Goal: Task Accomplishment & Management: Manage account settings

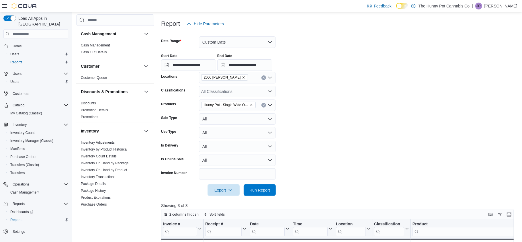
scroll to position [271, 0]
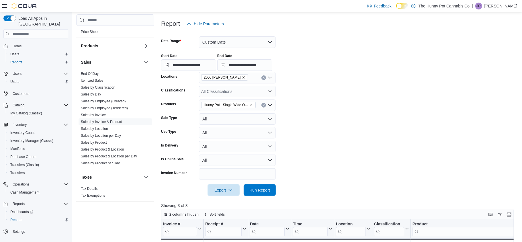
click at [266, 105] on div "Hunny Pot - Single Wide Organic Hemp Papers - 50" at bounding box center [237, 104] width 77 height 11
click at [265, 105] on button "Clear input" at bounding box center [263, 105] width 5 height 5
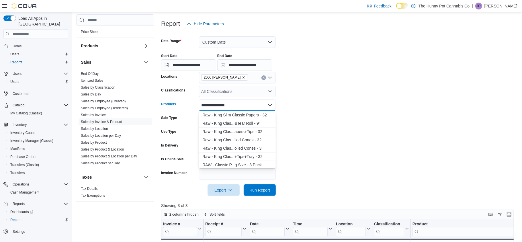
type input "**********"
click at [251, 146] on div "Raw - King Clas...olled Cones - 3" at bounding box center [237, 148] width 70 height 6
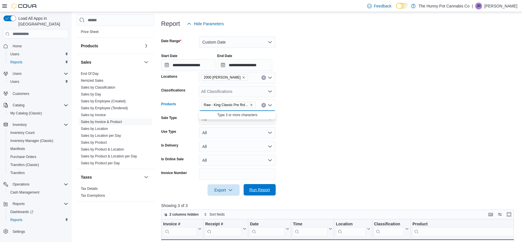
click at [263, 193] on span "Run Report" at bounding box center [259, 189] width 25 height 11
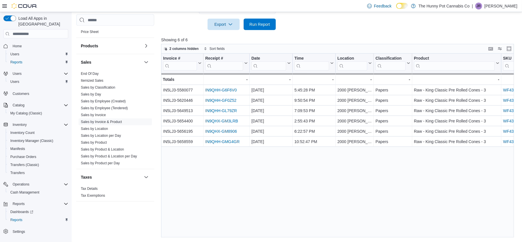
scroll to position [230, 0]
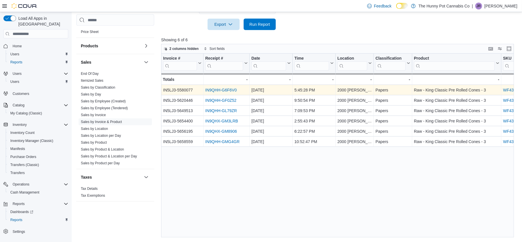
click at [221, 91] on link "IN9QHH-G6F6V0" at bounding box center [221, 90] width 32 height 5
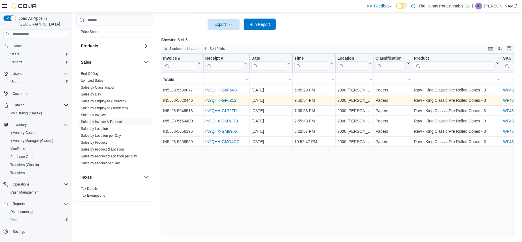
click at [223, 100] on link "IN9QHH-GF0Z52" at bounding box center [220, 100] width 31 height 5
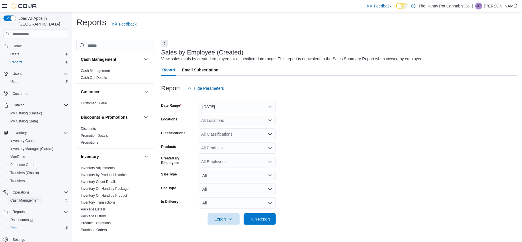
click at [28, 198] on span "Cash Management" at bounding box center [24, 200] width 29 height 5
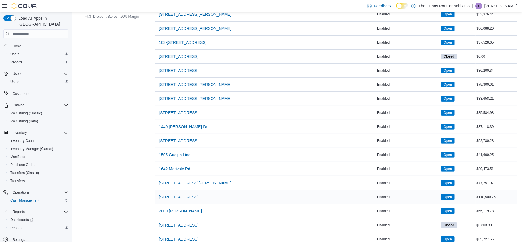
scroll to position [71, 0]
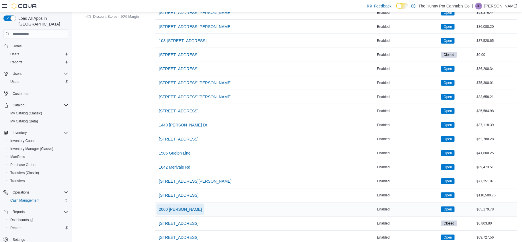
click at [175, 210] on span "2000 Appleby" at bounding box center [180, 209] width 43 height 6
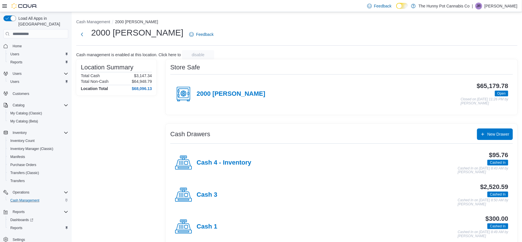
scroll to position [43, 0]
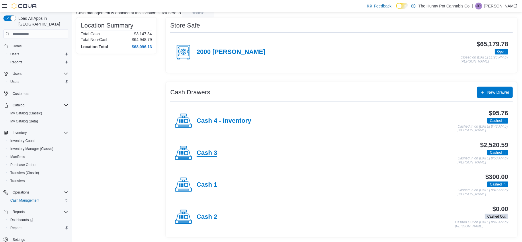
click at [199, 154] on h4 "Cash 3" at bounding box center [207, 152] width 21 height 7
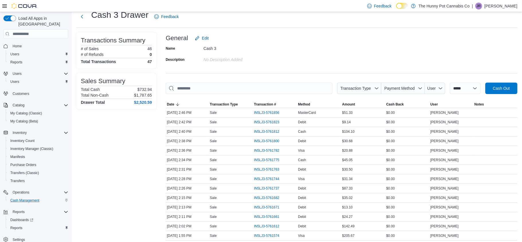
scroll to position [19, 0]
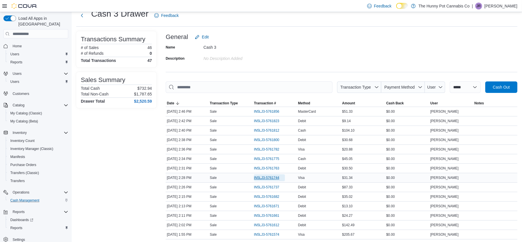
click at [268, 178] on span "IN5LJ3-5761744" at bounding box center [267, 177] width 26 height 5
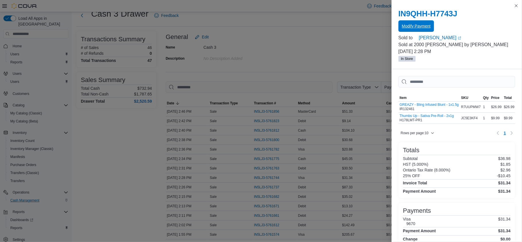
click at [415, 30] on span "Modify Payment" at bounding box center [416, 25] width 29 height 11
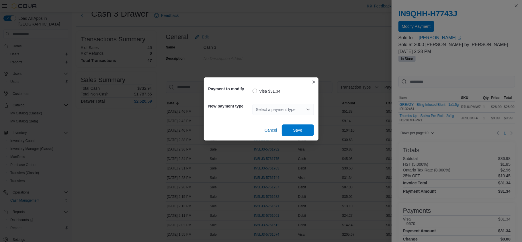
click at [278, 109] on div "Select a payment type" at bounding box center [283, 109] width 61 height 11
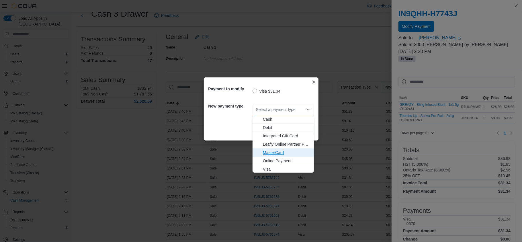
click at [273, 148] on button "MasterCard" at bounding box center [283, 152] width 61 height 8
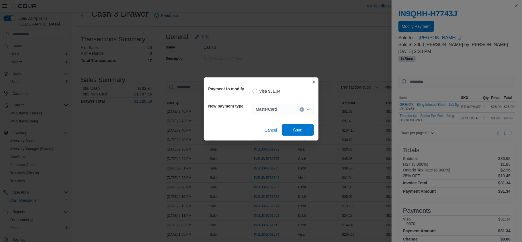
click at [301, 130] on span "Save" at bounding box center [297, 130] width 9 height 6
